Goal: Task Accomplishment & Management: Complete application form

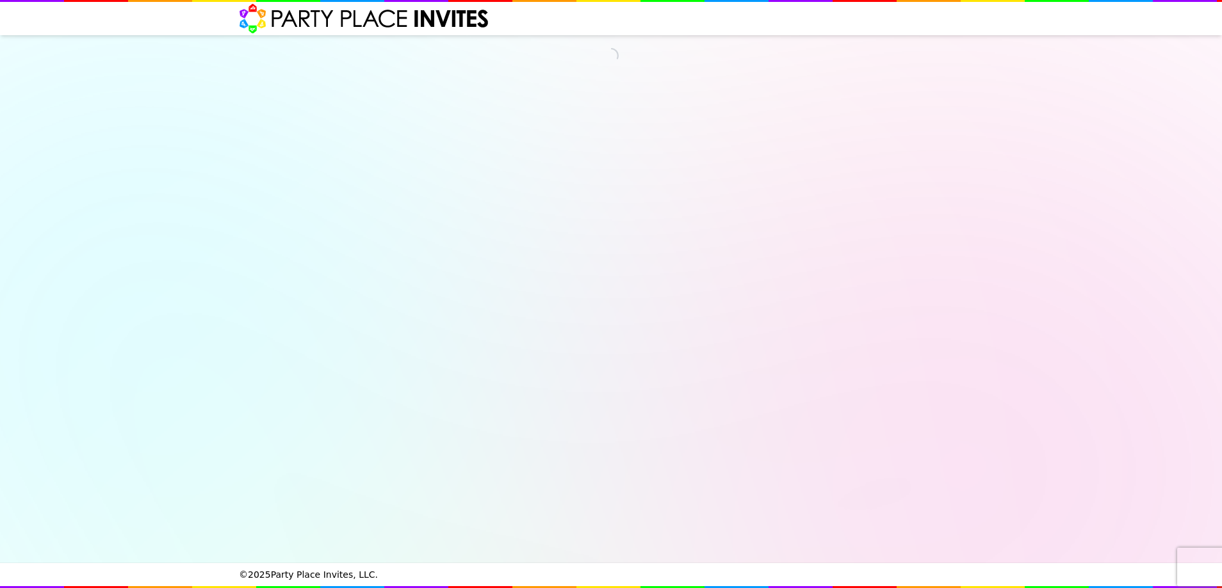
select select "540260"
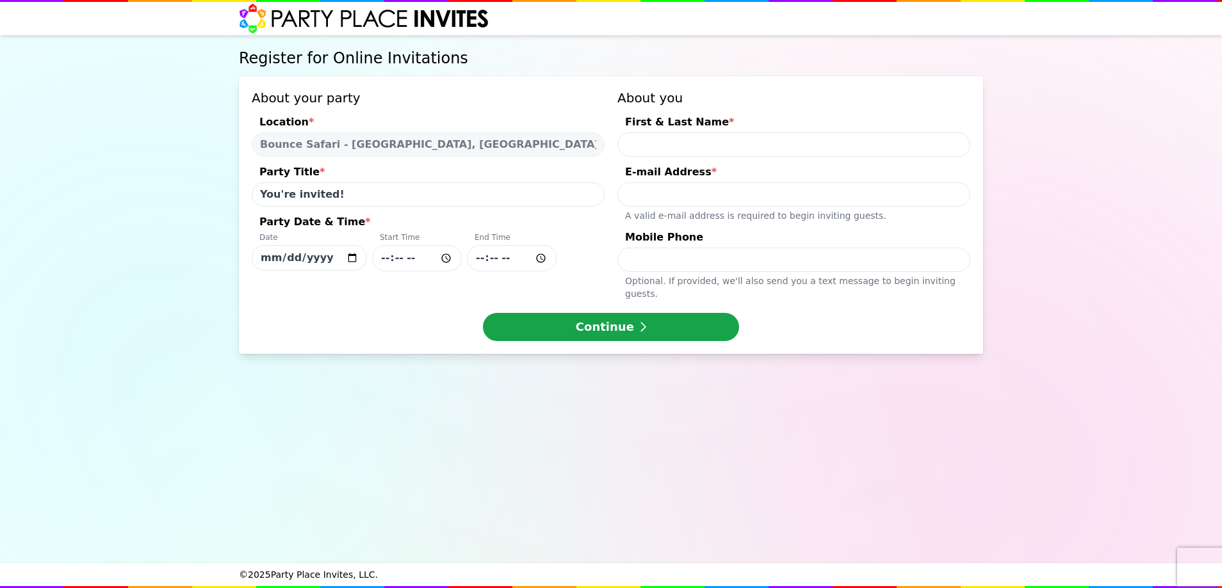
click at [341, 189] on input "You're invited!" at bounding box center [428, 194] width 353 height 24
click at [350, 258] on input "[DATE]" at bounding box center [309, 258] width 115 height 26
click at [172, 224] on div "Register for Online Invitations About your party Location * Bounce Safari - Wal…" at bounding box center [611, 299] width 1222 height 528
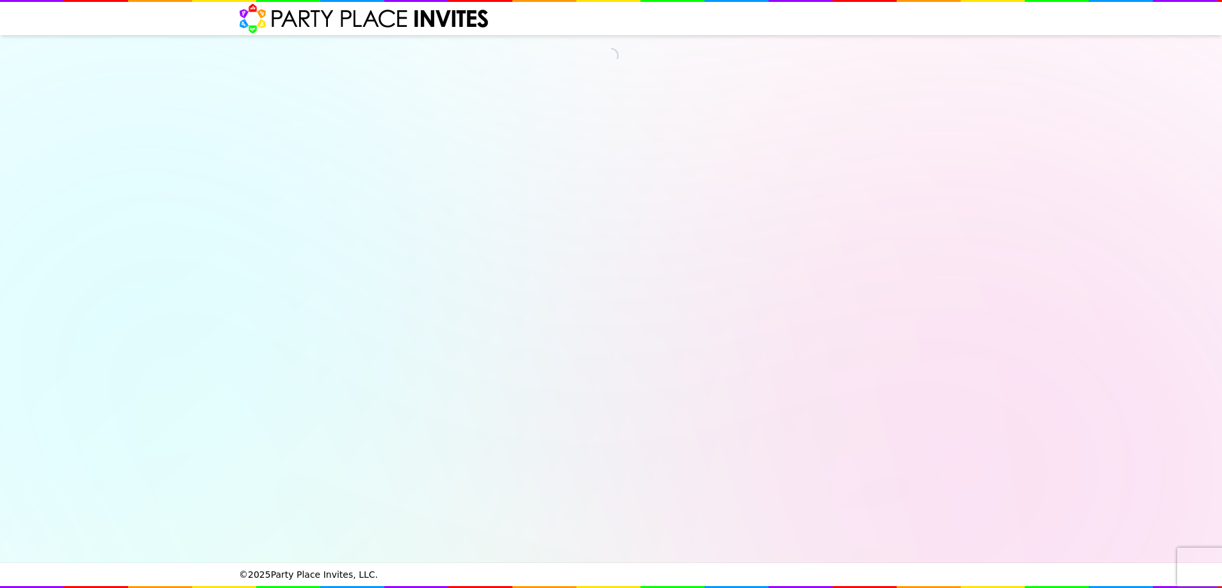
select select "540260"
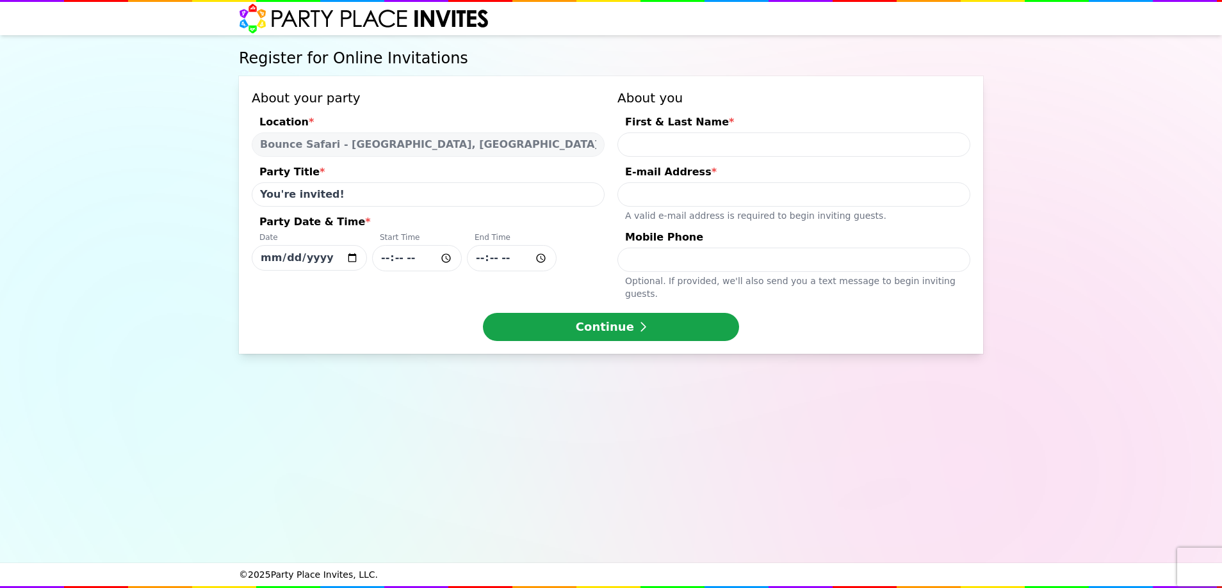
click at [357, 264] on input "[DATE]" at bounding box center [309, 258] width 115 height 26
type input "[DATE]"
click at [432, 261] on input "Party Date & Time * Date [DATE] Start Time End Time" at bounding box center [417, 258] width 90 height 26
click at [448, 259] on input "Party Date & Time * Date [DATE] Start Time End Time" at bounding box center [417, 258] width 90 height 26
type input "11:00"
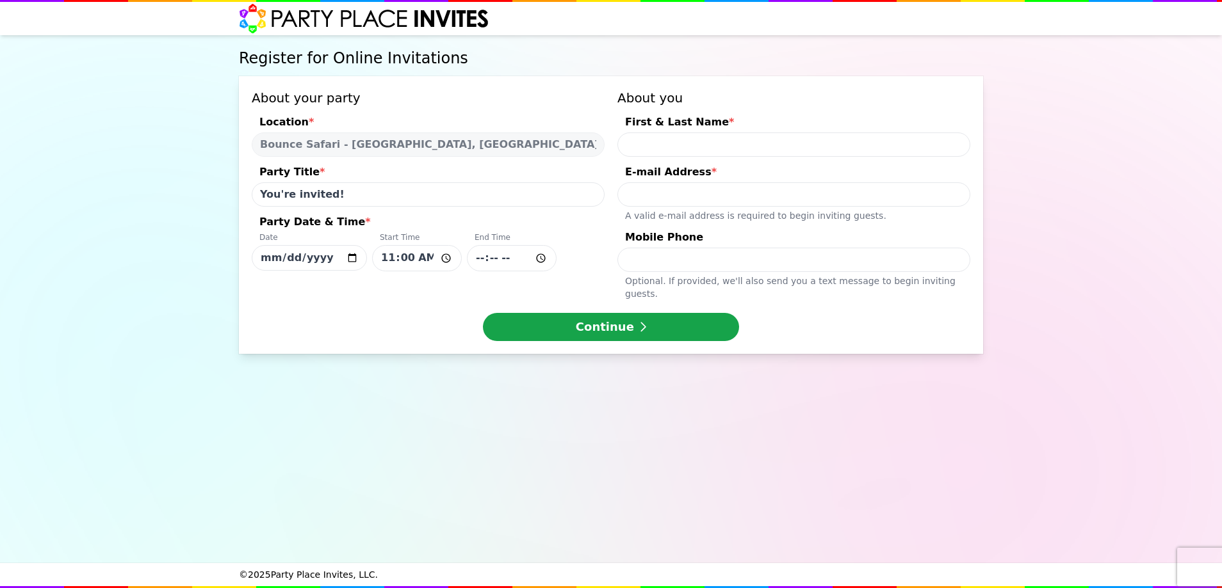
click at [514, 265] on input "Party Date & Time * Date [DATE] Start Time 11:00 End Time" at bounding box center [512, 258] width 90 height 26
click at [540, 262] on input "Party Date & Time * Date [DATE] Start Time 11:00 End Time" at bounding box center [512, 258] width 90 height 26
click at [543, 261] on input "Party Date & Time * Date [DATE] Start Time 11:00 End Time" at bounding box center [512, 258] width 90 height 26
type input "12:45"
click at [694, 150] on input "First & Last Name *" at bounding box center [793, 145] width 353 height 24
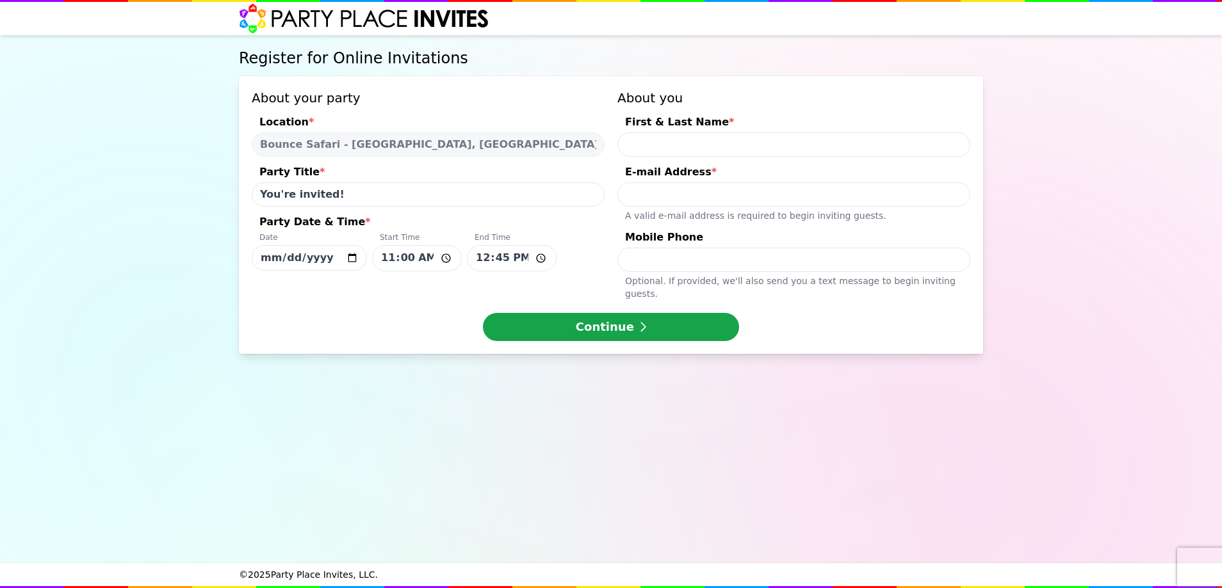
type input "[PERSON_NAME]"
type input "[EMAIL_ADDRESS][DOMAIN_NAME]"
type input "6467374070"
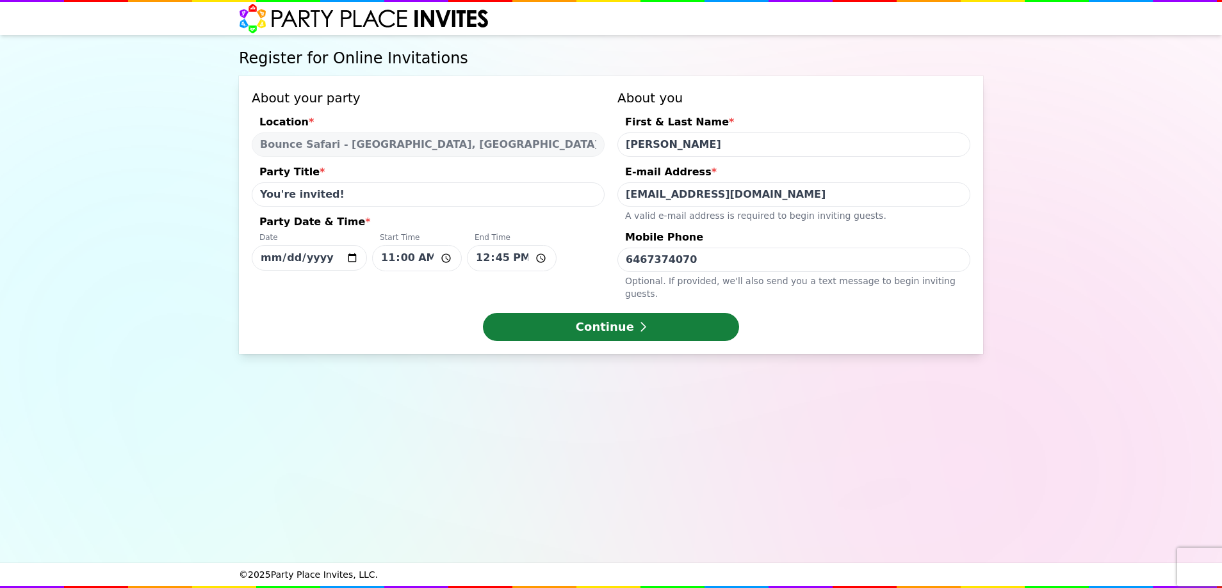
click at [682, 317] on button "Continue" at bounding box center [611, 327] width 256 height 28
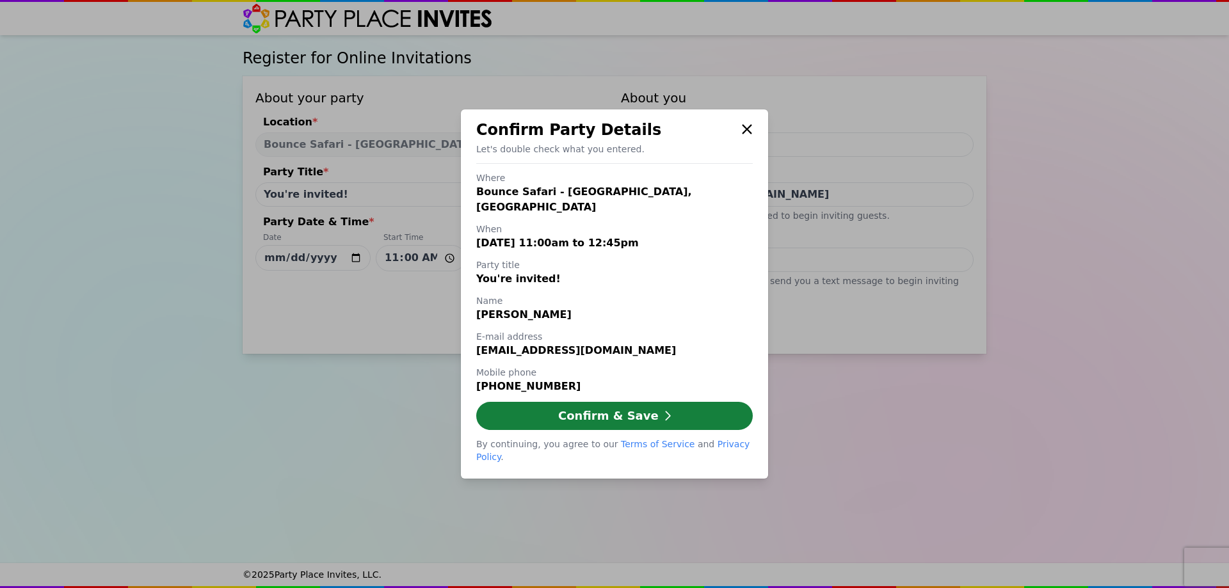
click at [627, 413] on button "Confirm & Save" at bounding box center [614, 416] width 277 height 28
